Goal: Task Accomplishment & Management: Complete application form

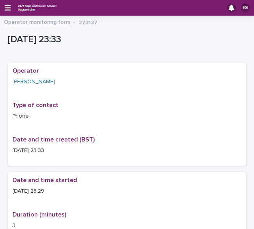
click at [8, 4] on div "ES" at bounding box center [127, 8] width 254 height 16
click at [8, 7] on icon "button" at bounding box center [8, 7] width 6 height 5
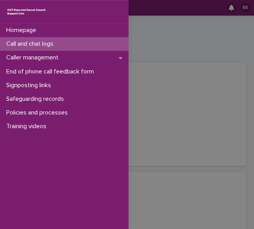
click at [30, 40] on p "Call and chat logs" at bounding box center [31, 43] width 57 height 7
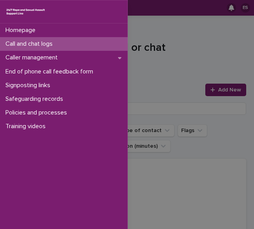
click at [146, 52] on div "Homepage Call and chat logs Caller management End of phone call feedback form S…" at bounding box center [127, 114] width 254 height 229
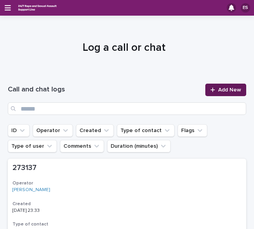
click at [211, 91] on div at bounding box center [215, 89] width 8 height 5
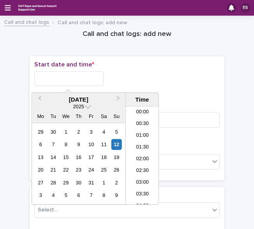
scroll to position [437, 0]
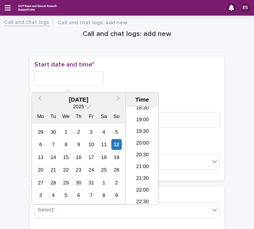
click at [55, 76] on input "text" at bounding box center [68, 78] width 69 height 14
click at [141, 143] on li "20:00" at bounding box center [142, 144] width 33 height 12
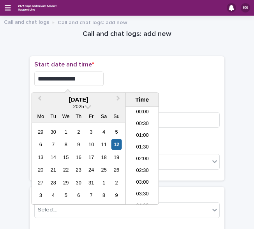
click at [96, 76] on input "**********" at bounding box center [68, 78] width 69 height 14
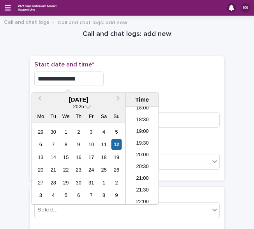
type input "**********"
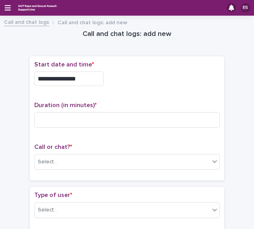
click at [135, 70] on div "**********" at bounding box center [127, 76] width 186 height 31
click at [66, 129] on div "Duration (in minutes) *" at bounding box center [127, 117] width 186 height 32
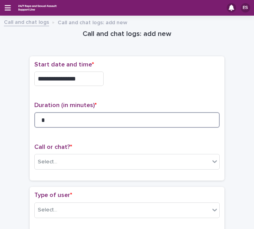
click at [58, 118] on input "*" at bounding box center [127, 120] width 186 height 16
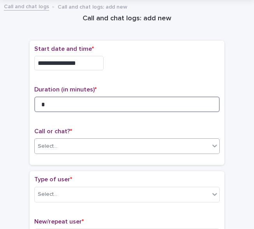
type input "*"
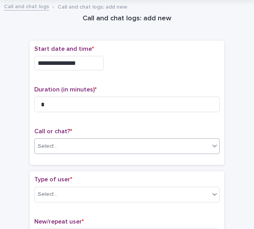
click at [50, 148] on div "Select..." at bounding box center [48, 146] width 20 height 8
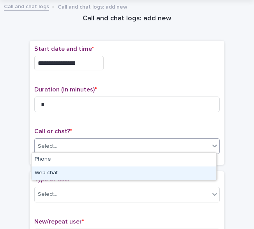
click at [54, 169] on div "Web chat" at bounding box center [124, 173] width 185 height 14
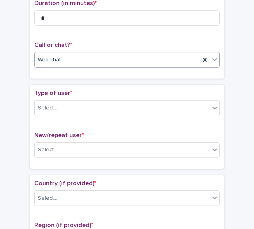
scroll to position [102, 0]
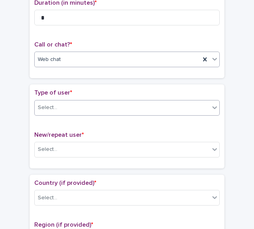
click at [56, 105] on div "Select..." at bounding box center [122, 107] width 175 height 13
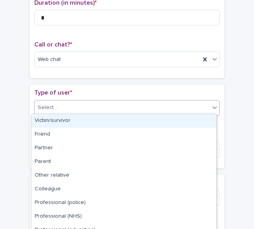
click at [67, 121] on div "Victim/survivor" at bounding box center [124, 121] width 185 height 14
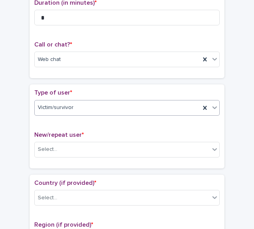
scroll to position [147, 0]
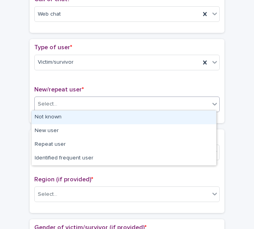
click at [52, 108] on div "Select..." at bounding box center [122, 104] width 175 height 13
click at [60, 116] on div "Not known" at bounding box center [124, 117] width 185 height 14
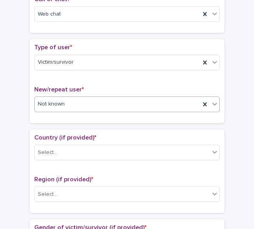
scroll to position [216, 0]
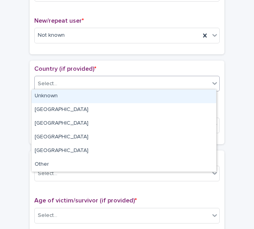
click at [44, 89] on div "Select..." at bounding box center [127, 84] width 186 height 16
click at [55, 97] on div "Unknown" at bounding box center [124, 96] width 185 height 14
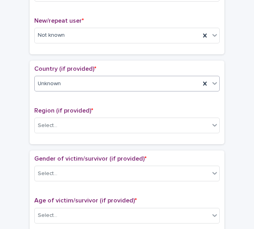
scroll to position [249, 0]
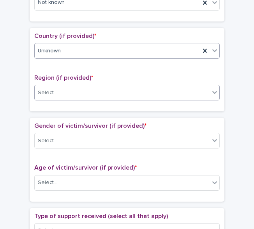
click at [53, 89] on div "Select..." at bounding box center [48, 93] width 20 height 8
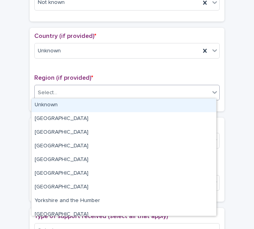
click at [62, 103] on div "Unknown" at bounding box center [124, 105] width 185 height 14
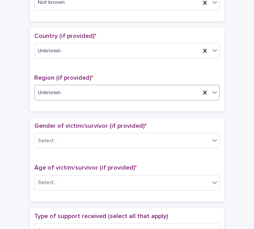
scroll to position [278, 0]
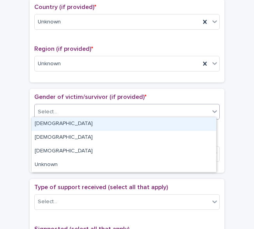
click at [55, 105] on div "Select..." at bounding box center [122, 111] width 175 height 13
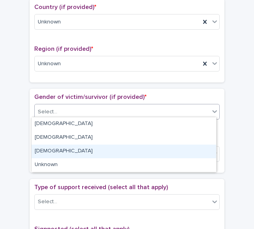
click at [51, 158] on div "[DEMOGRAPHIC_DATA]" at bounding box center [124, 151] width 185 height 14
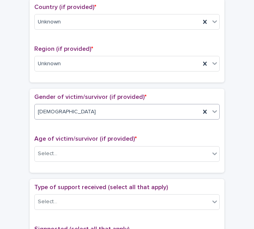
click at [64, 105] on div "[DEMOGRAPHIC_DATA]" at bounding box center [118, 111] width 166 height 13
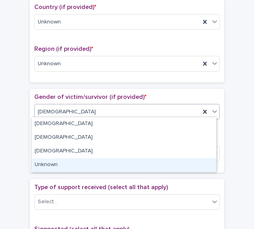
click at [48, 163] on div "Unknown" at bounding box center [124, 165] width 185 height 14
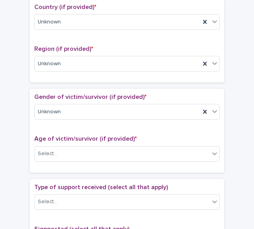
click at [45, 159] on div "Age of victim/survivor (if provided) * Select..." at bounding box center [127, 151] width 186 height 32
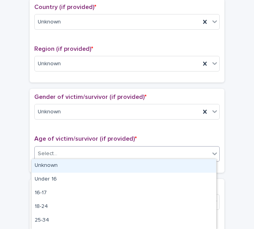
click at [41, 152] on div "Select..." at bounding box center [48, 153] width 20 height 8
click at [52, 159] on div "Unknown" at bounding box center [124, 166] width 185 height 14
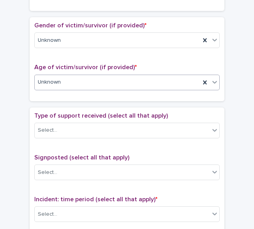
scroll to position [350, 0]
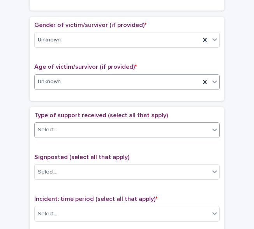
click at [51, 126] on div "Select..." at bounding box center [48, 130] width 20 height 8
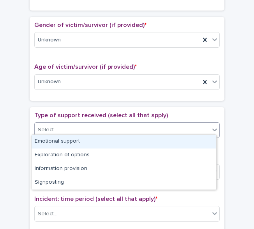
click at [68, 138] on div "Emotional support" at bounding box center [124, 142] width 185 height 14
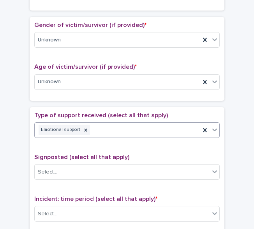
scroll to position [407, 0]
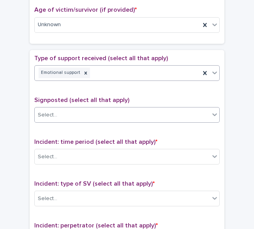
click at [59, 111] on div "Select..." at bounding box center [122, 114] width 175 height 13
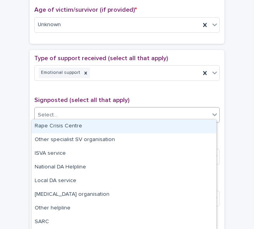
click at [24, 117] on div "**********" at bounding box center [127, 9] width 239 height 790
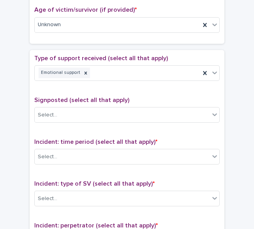
scroll to position [440, 0]
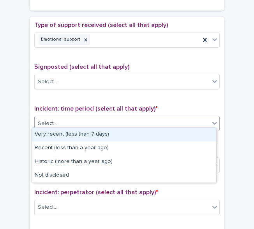
click at [54, 118] on div "Select..." at bounding box center [122, 123] width 175 height 13
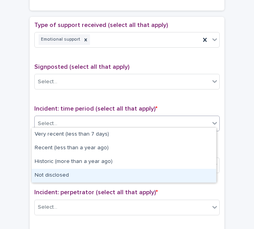
click at [50, 174] on div "Not disclosed" at bounding box center [124, 176] width 185 height 14
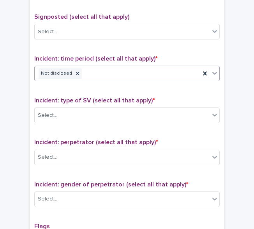
scroll to position [500, 0]
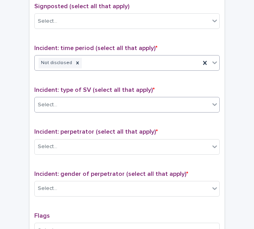
click at [51, 101] on div "Select..." at bounding box center [48, 105] width 20 height 8
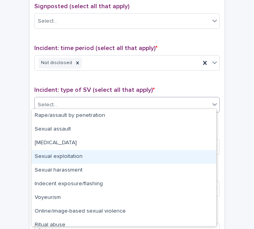
scroll to position [20, 0]
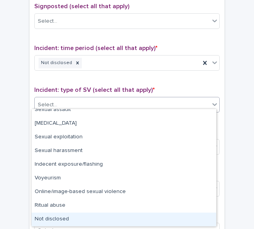
click at [51, 215] on div "Not disclosed" at bounding box center [124, 219] width 185 height 14
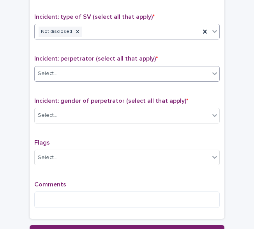
scroll to position [574, 0]
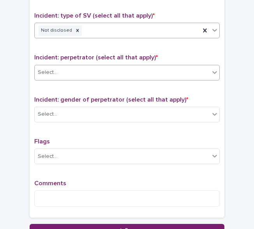
click at [62, 70] on div "Select..." at bounding box center [122, 72] width 175 height 13
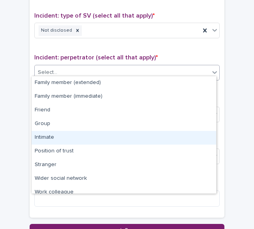
scroll to position [33, 0]
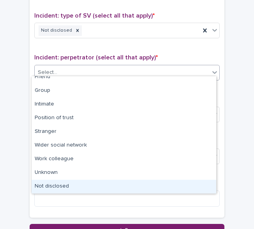
click at [66, 185] on div "Not disclosed" at bounding box center [124, 186] width 185 height 14
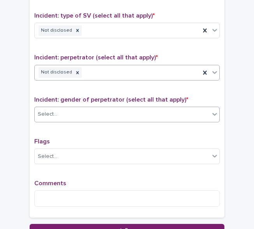
click at [54, 111] on div "Select..." at bounding box center [122, 114] width 175 height 13
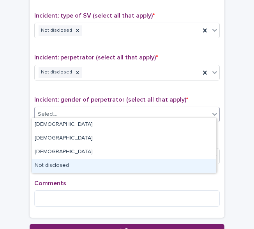
click at [61, 166] on div "Not disclosed" at bounding box center [124, 166] width 185 height 14
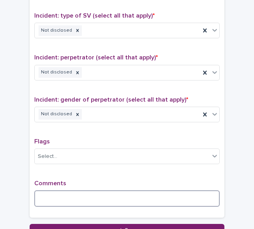
click at [62, 198] on textarea at bounding box center [127, 198] width 186 height 16
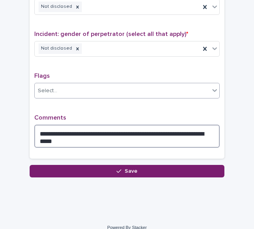
scroll to position [640, 0]
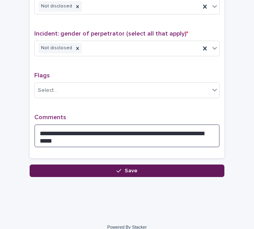
type textarea "**********"
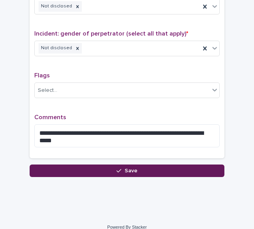
click at [74, 164] on button "Save" at bounding box center [127, 170] width 195 height 12
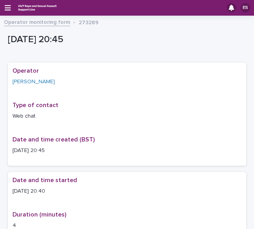
click at [7, 11] on div "ES" at bounding box center [127, 8] width 254 height 16
click at [7, 8] on icon "button" at bounding box center [8, 7] width 6 height 5
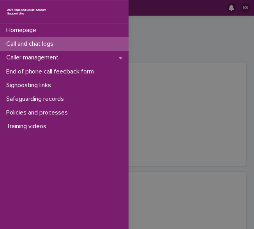
click at [27, 39] on div "Call and chat logs" at bounding box center [64, 44] width 129 height 14
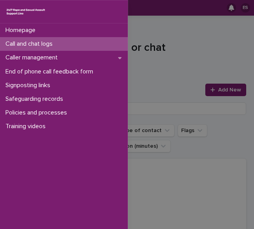
click at [154, 62] on div "Homepage Call and chat logs Caller management End of phone call feedback form S…" at bounding box center [127, 114] width 254 height 229
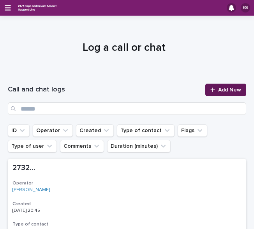
click at [221, 90] on span "Add New" at bounding box center [229, 89] width 23 height 5
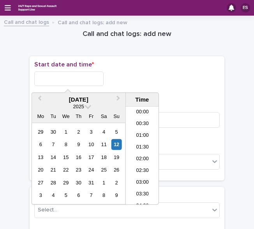
scroll to position [437, 0]
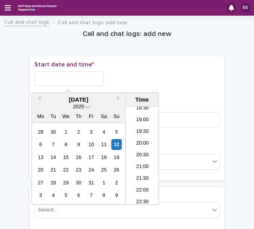
click at [76, 82] on input "text" at bounding box center [68, 78] width 69 height 14
click at [143, 142] on li "20:00" at bounding box center [142, 144] width 33 height 12
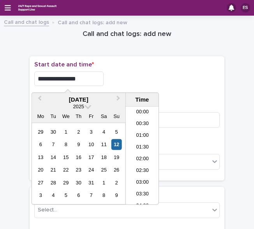
scroll to position [425, 0]
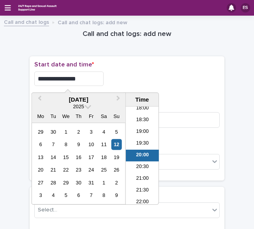
click at [80, 78] on input "**********" at bounding box center [68, 78] width 69 height 14
type input "**********"
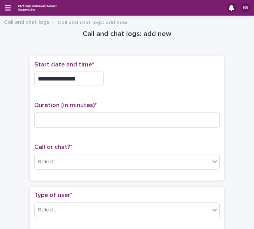
click at [144, 65] on p "Start date and time *" at bounding box center [127, 64] width 186 height 7
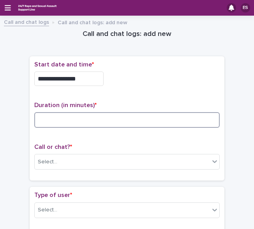
click at [54, 119] on input at bounding box center [127, 120] width 186 height 16
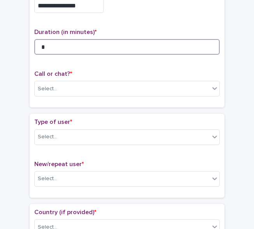
scroll to position [73, 0]
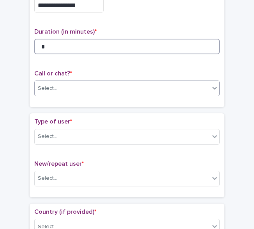
type input "*"
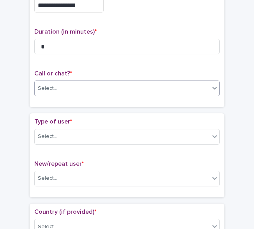
click at [49, 91] on div "Select..." at bounding box center [122, 88] width 175 height 13
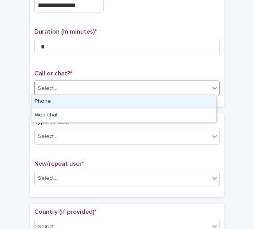
click at [48, 103] on div "Phone" at bounding box center [124, 102] width 185 height 14
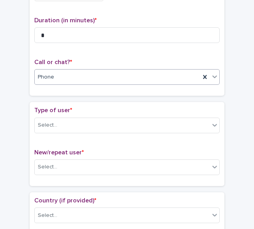
scroll to position [86, 0]
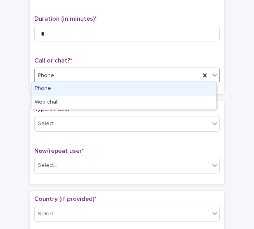
click at [42, 76] on span "Phone" at bounding box center [46, 75] width 16 height 8
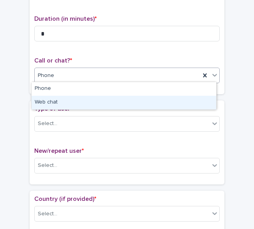
click at [51, 105] on div "Web chat" at bounding box center [124, 103] width 185 height 14
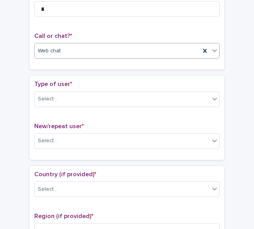
scroll to position [112, 0]
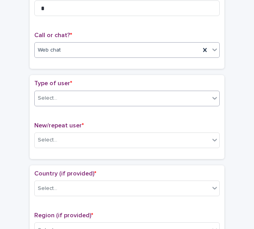
click at [55, 93] on div "Select..." at bounding box center [122, 98] width 175 height 13
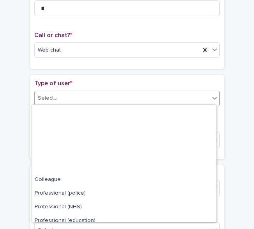
scroll to position [88, 0]
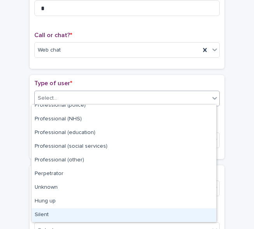
click at [46, 215] on div "Silent" at bounding box center [124, 215] width 185 height 14
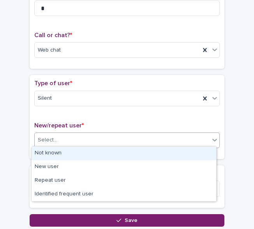
drag, startPoint x: 62, startPoint y: 137, endPoint x: 62, endPoint y: 152, distance: 14.4
click at [62, 152] on body "**********" at bounding box center [127, 114] width 254 height 229
click at [62, 152] on div "Not known" at bounding box center [124, 153] width 185 height 14
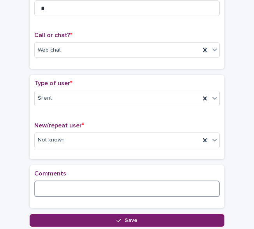
click at [58, 186] on textarea at bounding box center [127, 188] width 186 height 16
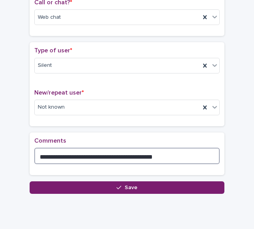
scroll to position [145, 0]
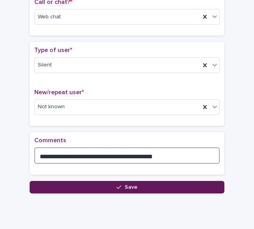
type textarea "**********"
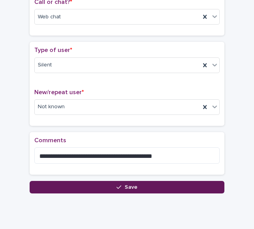
click at [54, 185] on button "Save" at bounding box center [127, 187] width 195 height 12
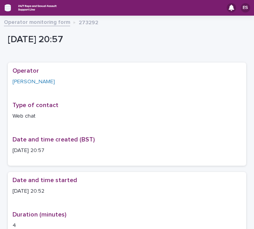
click at [5, 7] on icon "button" at bounding box center [8, 7] width 6 height 7
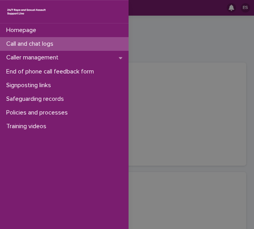
click at [27, 41] on p "Call and chat logs" at bounding box center [31, 43] width 57 height 7
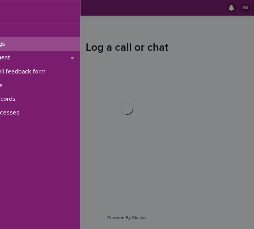
click at [170, 51] on div "Homepage Call and chat logs Caller management End of phone call feedback form S…" at bounding box center [127, 114] width 254 height 229
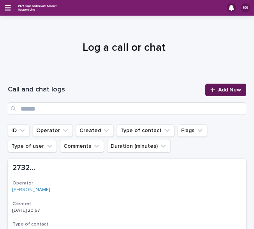
click at [218, 91] on span "Add New" at bounding box center [229, 89] width 23 height 5
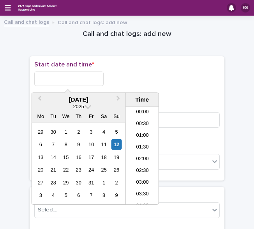
click at [62, 78] on input "text" at bounding box center [68, 78] width 69 height 14
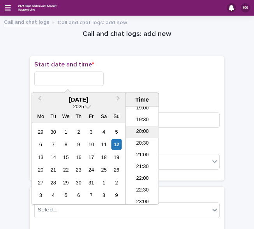
click at [136, 133] on li "20:00" at bounding box center [142, 132] width 33 height 12
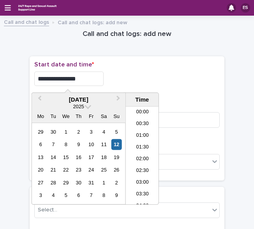
click at [91, 84] on input "**********" at bounding box center [68, 78] width 69 height 14
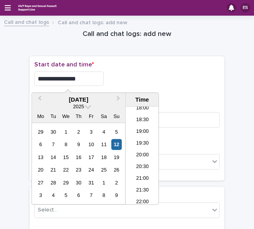
type input "**********"
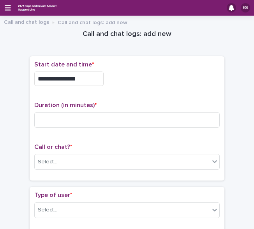
click at [122, 68] on div "**********" at bounding box center [127, 76] width 186 height 31
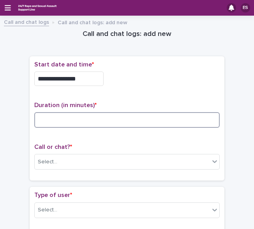
click at [51, 121] on input at bounding box center [127, 120] width 186 height 16
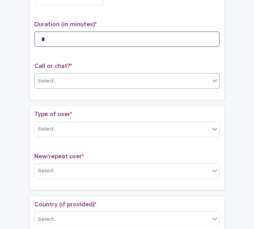
type input "*"
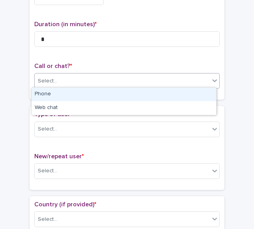
click at [51, 79] on div "Select..." at bounding box center [48, 81] width 20 height 8
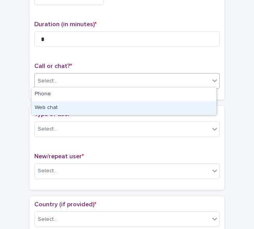
click at [60, 106] on div "Web chat" at bounding box center [124, 108] width 185 height 14
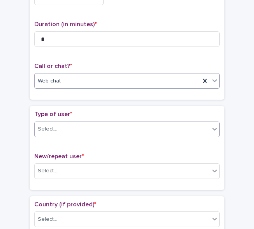
click at [58, 125] on input "text" at bounding box center [58, 128] width 1 height 7
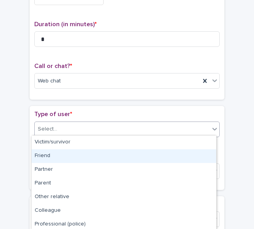
scroll to position [111, 0]
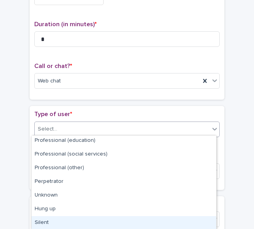
click at [49, 219] on div "Silent" at bounding box center [124, 223] width 185 height 14
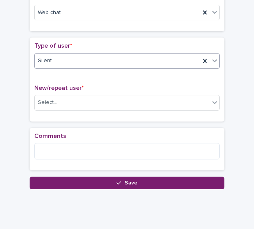
scroll to position [152, 0]
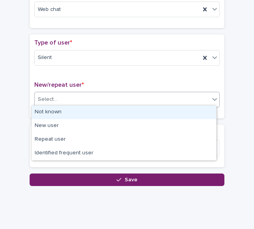
click at [58, 98] on input "text" at bounding box center [58, 98] width 1 height 7
click at [62, 110] on div "Not known" at bounding box center [124, 112] width 185 height 14
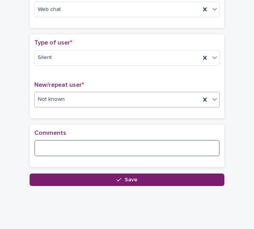
click at [66, 142] on textarea at bounding box center [127, 148] width 186 height 16
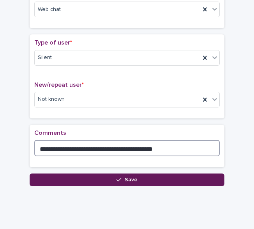
type textarea "**********"
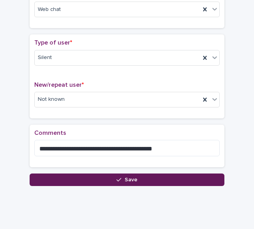
click at [76, 178] on button "Save" at bounding box center [127, 179] width 195 height 12
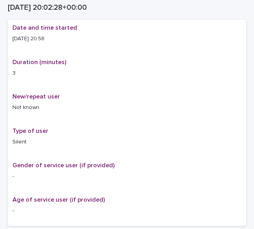
scroll to position [157, 0]
